Goal: Navigation & Orientation: Find specific page/section

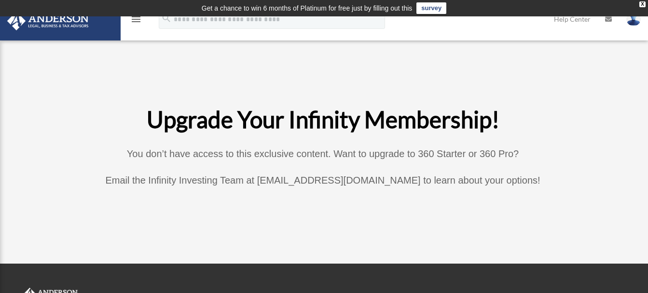
click at [132, 20] on icon "menu" at bounding box center [136, 20] width 12 height 12
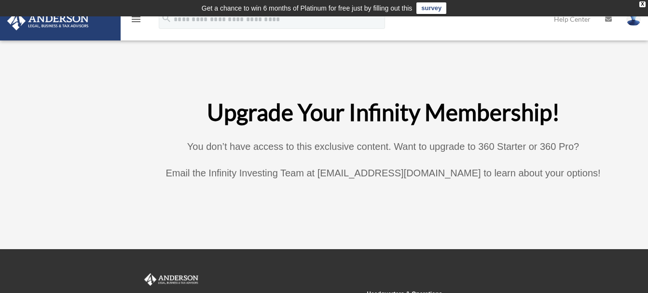
click at [132, 20] on icon "menu" at bounding box center [136, 20] width 12 height 12
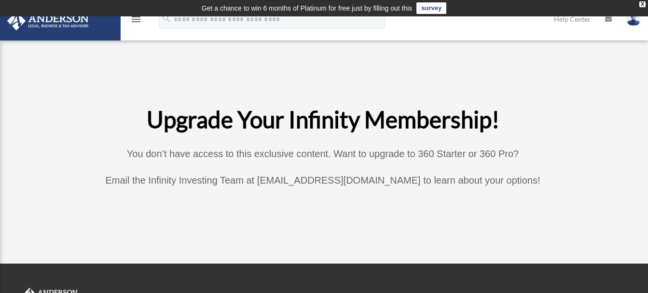
click at [137, 19] on icon "menu" at bounding box center [136, 20] width 12 height 12
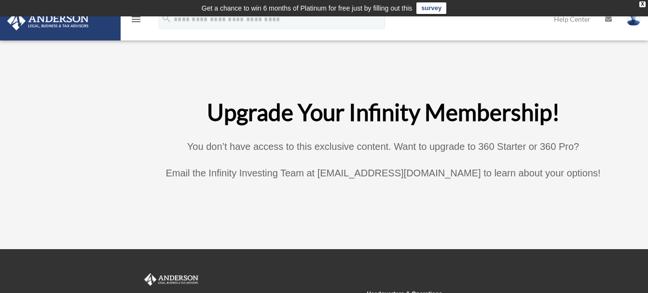
click at [133, 20] on icon "menu" at bounding box center [136, 20] width 12 height 12
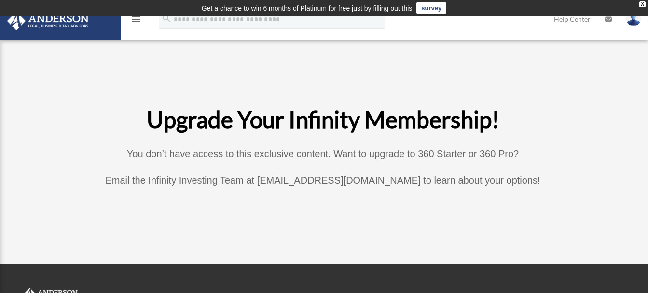
click at [133, 20] on icon "menu" at bounding box center [136, 20] width 12 height 12
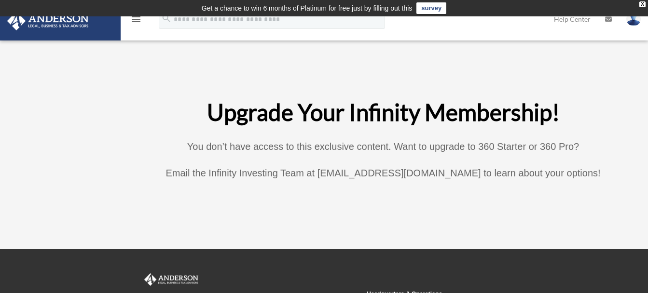
click at [133, 20] on icon "menu" at bounding box center [136, 20] width 12 height 12
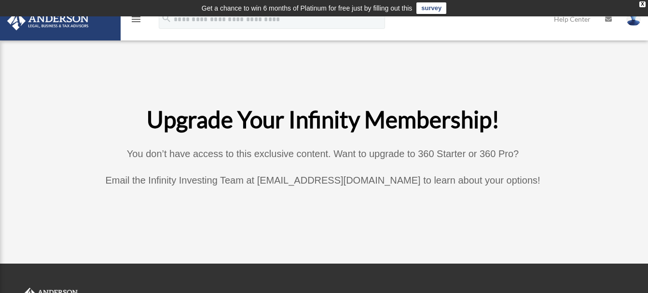
drag, startPoint x: 133, startPoint y: 20, endPoint x: 96, endPoint y: 88, distance: 77.7
click at [96, 88] on div "Upgrade Your Infinity Membership! You don’t have access to this exclusive conte…" at bounding box center [323, 148] width 626 height 156
click at [136, 18] on icon "menu" at bounding box center [136, 20] width 12 height 12
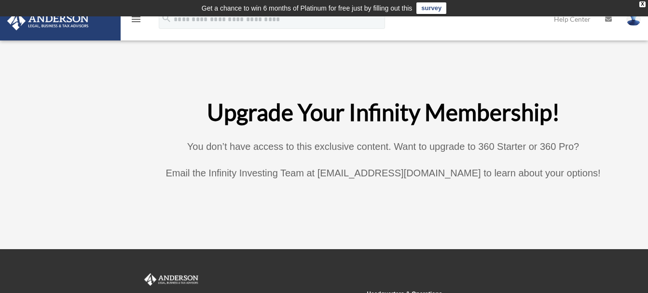
click at [0, 110] on html "X Get a chance to win 6 months of Platinum for free just by filling out this su…" at bounding box center [324, 215] width 648 height 430
click at [0, 115] on html "X Get a chance to win 6 months of Platinum for free just by filling out this su…" at bounding box center [324, 215] width 648 height 430
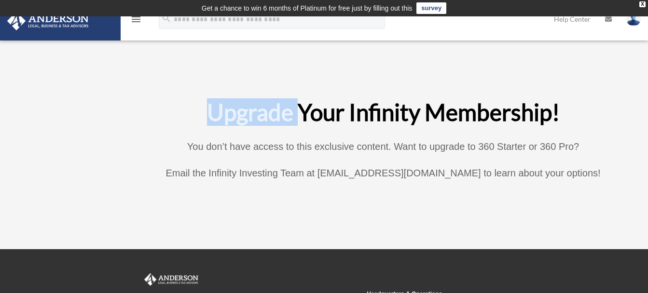
click at [0, 115] on html "X Get a chance to win 6 months of Platinum for free just by filling out this su…" at bounding box center [324, 215] width 648 height 430
click at [41, 20] on img at bounding box center [47, 21] width 87 height 19
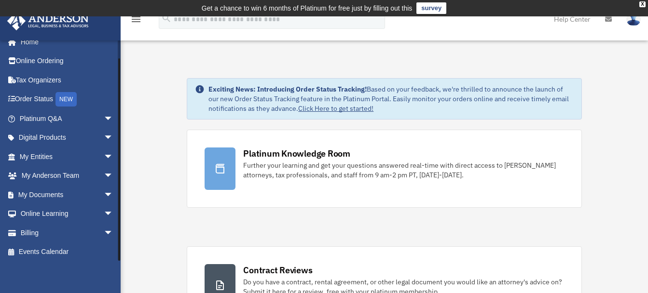
scroll to position [13, 0]
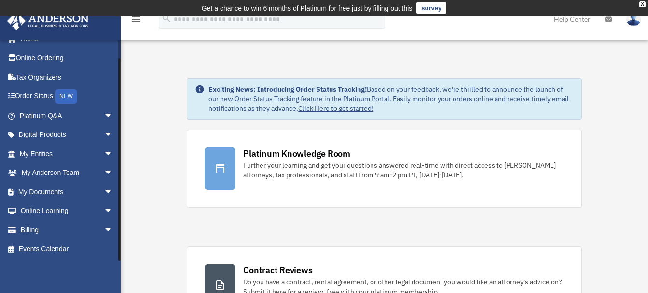
drag, startPoint x: 118, startPoint y: 231, endPoint x: 118, endPoint y: 299, distance: 68.5
click at [58, 246] on link "Events Calendar" at bounding box center [67, 249] width 121 height 19
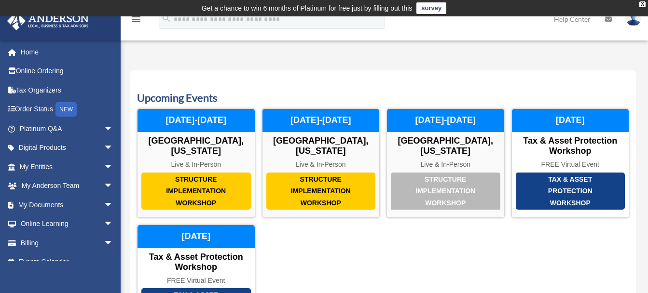
click at [135, 19] on icon "menu" at bounding box center [136, 20] width 12 height 12
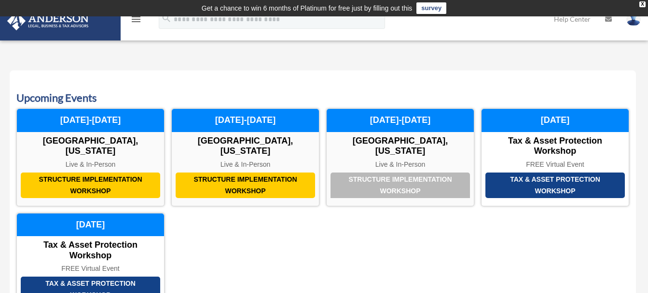
click at [135, 19] on icon "menu" at bounding box center [136, 20] width 12 height 12
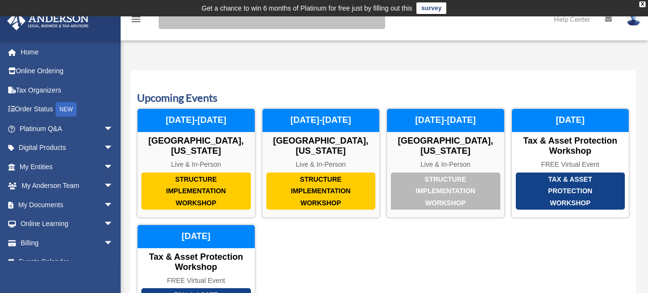
click at [236, 24] on input "search" at bounding box center [272, 19] width 226 height 19
type input "********"
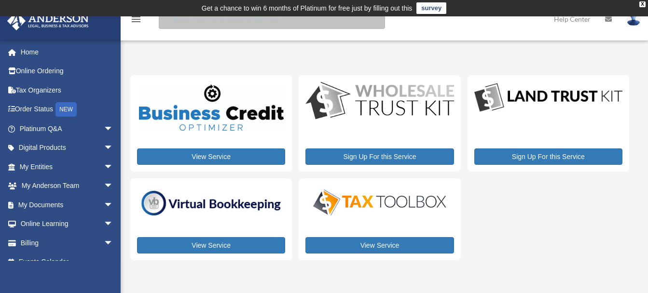
click at [182, 22] on input "search" at bounding box center [272, 19] width 226 height 19
type input "**********"
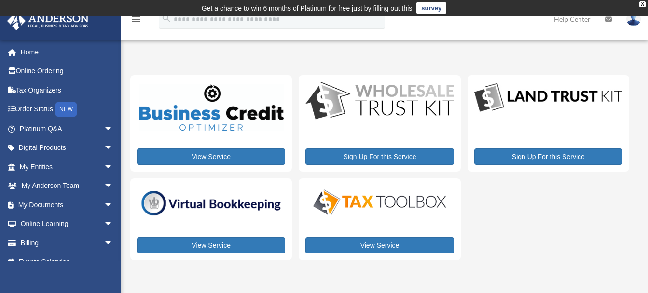
click at [134, 19] on icon "menu" at bounding box center [136, 20] width 12 height 12
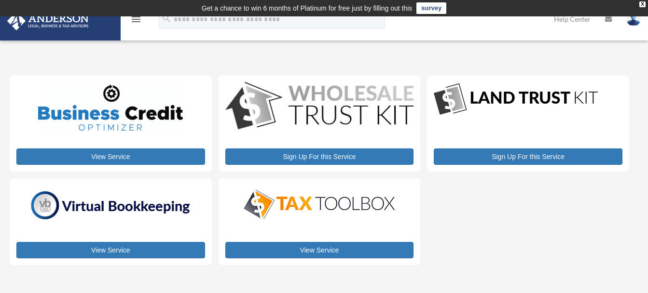
click at [134, 19] on icon "menu" at bounding box center [136, 20] width 12 height 12
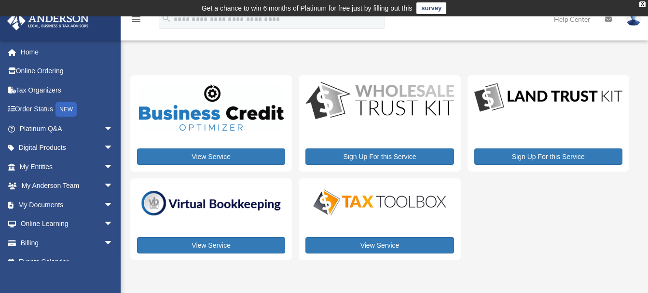
click at [134, 19] on icon "menu" at bounding box center [136, 20] width 12 height 12
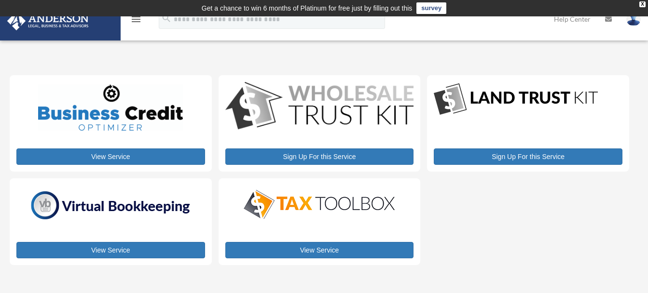
click at [146, 125] on img at bounding box center [110, 107] width 145 height 46
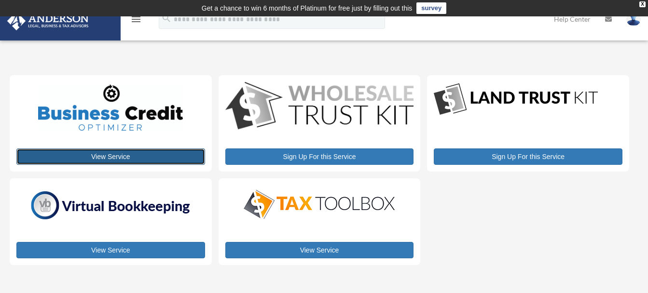
click at [144, 156] on link "View Service" at bounding box center [110, 157] width 189 height 16
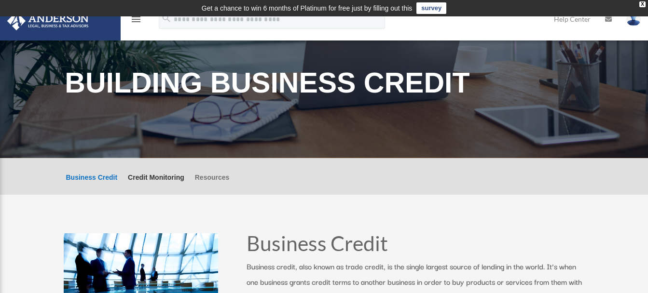
click at [215, 179] on link "Resources" at bounding box center [212, 184] width 35 height 21
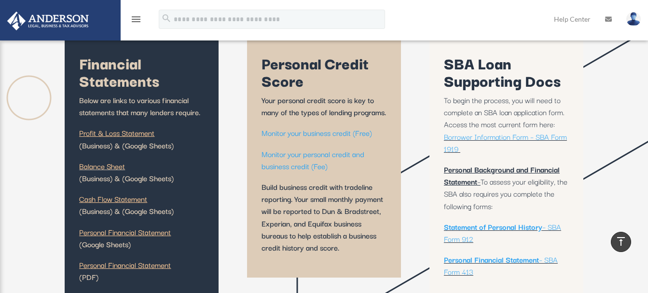
scroll to position [251, 0]
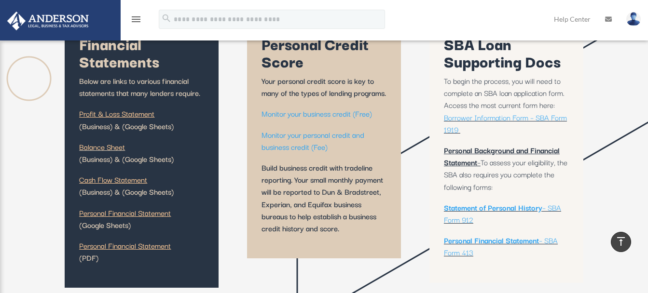
click at [95, 146] on link "Balance Sheet" at bounding box center [102, 149] width 46 height 16
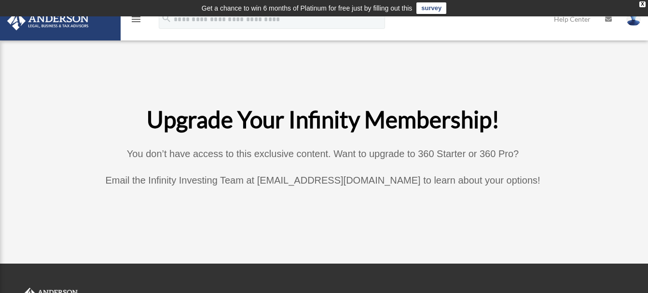
click at [135, 19] on icon "menu" at bounding box center [136, 20] width 12 height 12
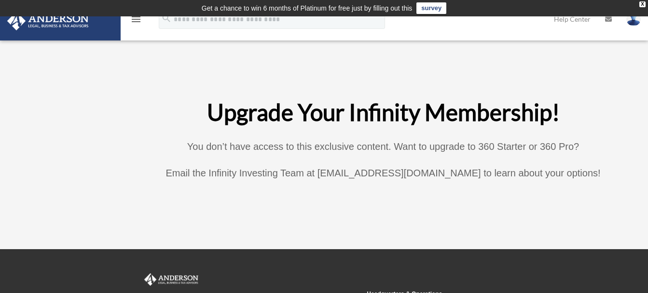
click at [635, 22] on img at bounding box center [633, 19] width 14 height 14
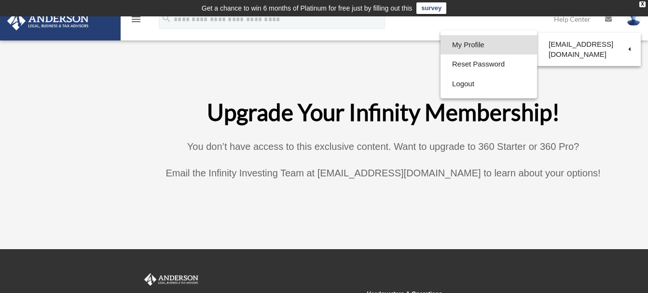
click at [482, 45] on link "My Profile" at bounding box center [488, 45] width 96 height 20
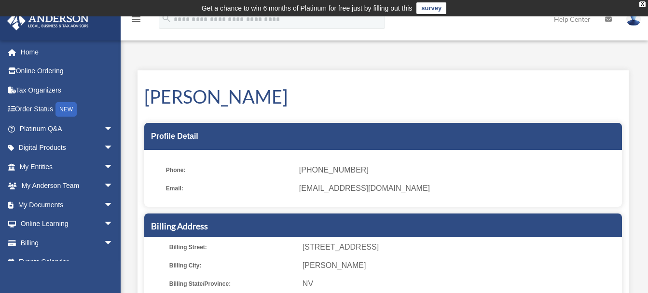
click at [72, 21] on img at bounding box center [47, 21] width 87 height 19
